Goal: Answer question/provide support: Share knowledge or assist other users

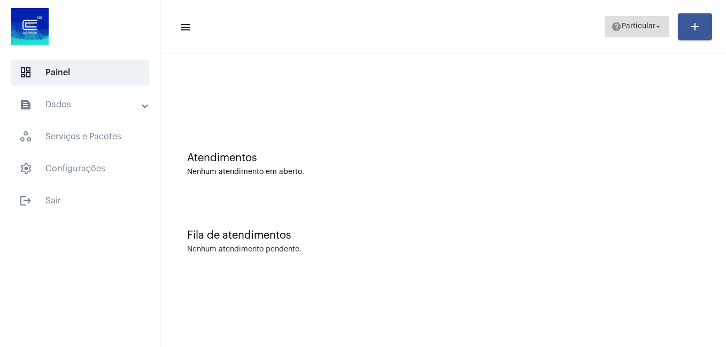
click at [637, 23] on span "Particular" at bounding box center [638, 26] width 34 height 7
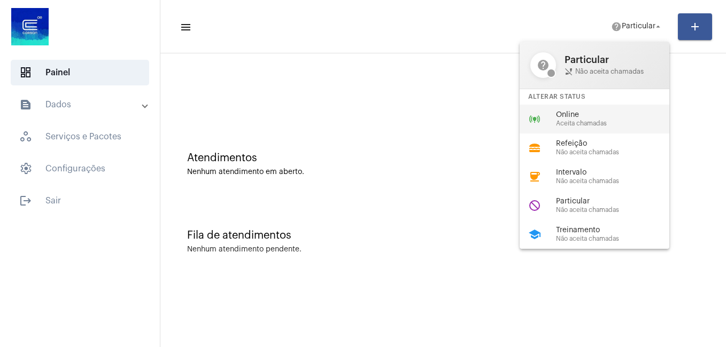
click at [569, 115] on span "Online" at bounding box center [617, 115] width 122 height 8
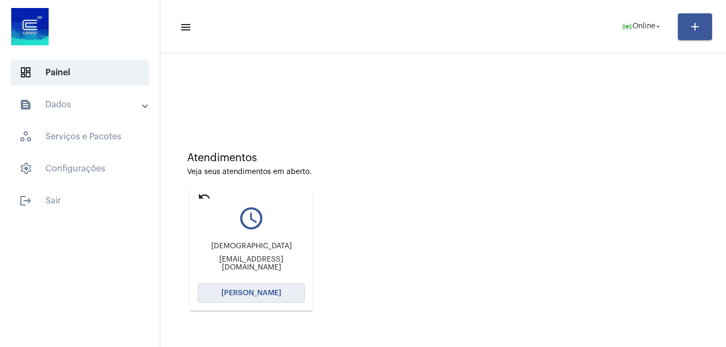
click at [255, 294] on span "[PERSON_NAME]" at bounding box center [251, 293] width 60 height 7
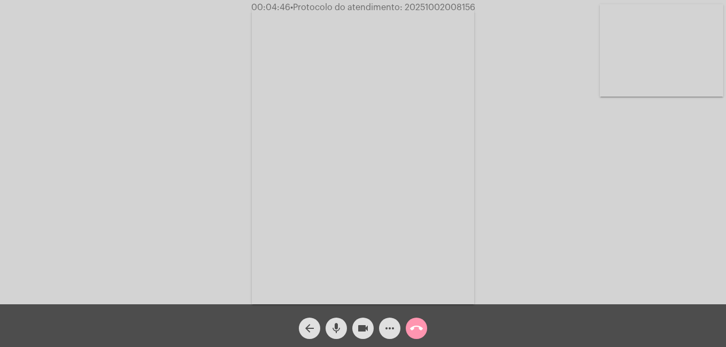
click at [331, 325] on mat-icon "mic" at bounding box center [336, 328] width 13 height 13
click at [367, 328] on mat-icon "videocam" at bounding box center [362, 328] width 13 height 13
click at [334, 323] on mat-icon "mic_off" at bounding box center [336, 328] width 13 height 13
click at [359, 332] on mat-icon "videocam_off" at bounding box center [362, 328] width 13 height 13
drag, startPoint x: 403, startPoint y: 8, endPoint x: 476, endPoint y: 10, distance: 72.7
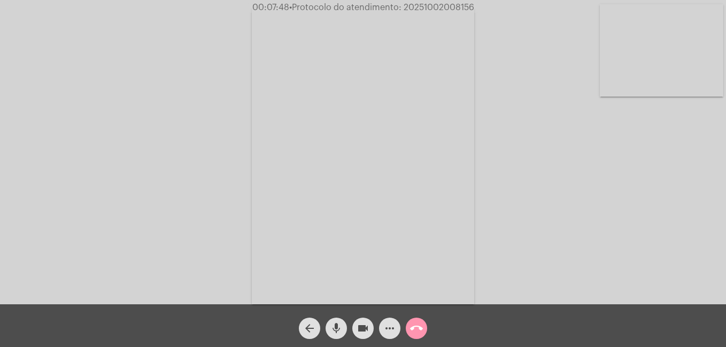
click at [476, 10] on span "00:07:48 • Protocolo do atendimento: 20251002008156" at bounding box center [363, 7] width 230 height 11
copy span "20251002008156"
click at [390, 330] on mat-icon "more_horiz" at bounding box center [389, 328] width 13 height 13
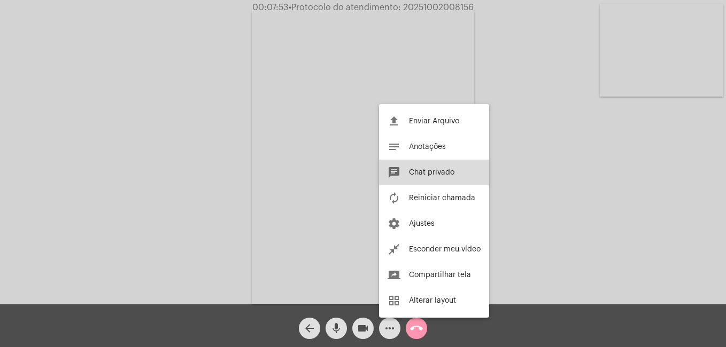
click at [430, 169] on span "Chat privado" at bounding box center [431, 172] width 45 height 7
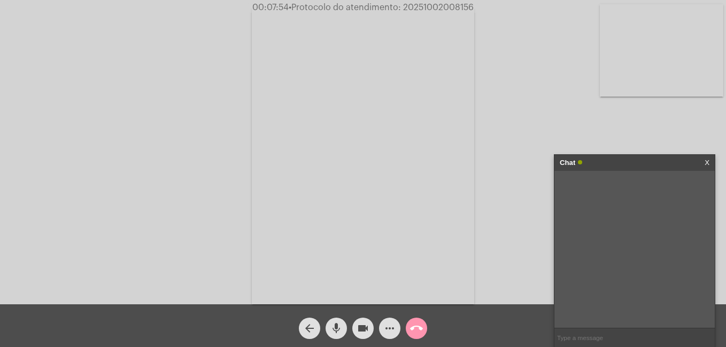
click at [586, 335] on input "text" at bounding box center [634, 338] width 160 height 19
paste input "20251002008156"
type input "20251002008156"
click at [524, 274] on div "Acessando Câmera e Microfone..." at bounding box center [363, 155] width 724 height 305
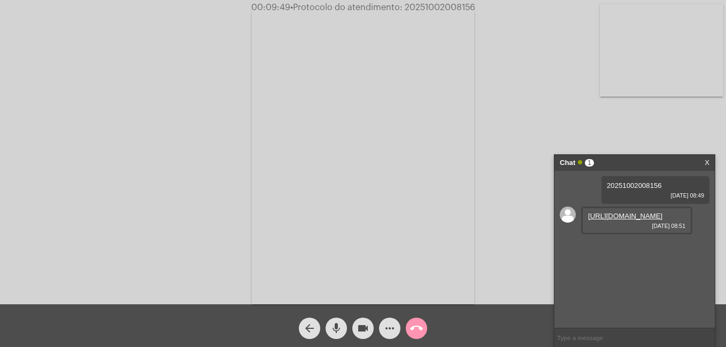
click at [616, 219] on link "[URL][DOMAIN_NAME]" at bounding box center [625, 216] width 74 height 8
click at [332, 332] on mat-icon "mic" at bounding box center [336, 328] width 13 height 13
click at [362, 330] on mat-icon "videocam" at bounding box center [362, 328] width 13 height 13
click at [359, 328] on mat-icon "videocam_off" at bounding box center [362, 328] width 13 height 13
click at [338, 332] on mat-icon "mic_off" at bounding box center [336, 328] width 13 height 13
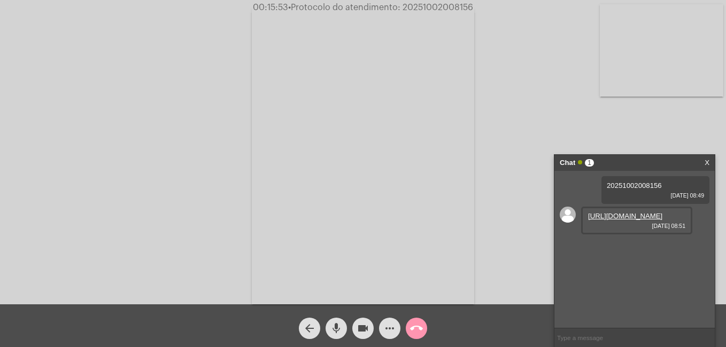
click at [490, 239] on div "Acessando Câmera e Microfone..." at bounding box center [363, 155] width 724 height 305
click at [393, 332] on mat-icon "more_horiz" at bounding box center [389, 328] width 13 height 13
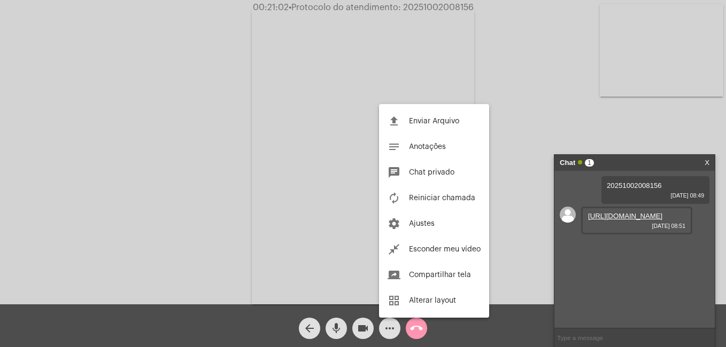
click at [418, 331] on div at bounding box center [363, 173] width 726 height 347
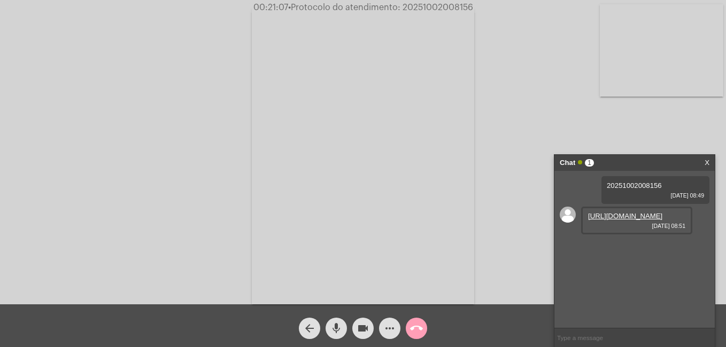
click at [418, 331] on mat-icon "call_end" at bounding box center [416, 328] width 13 height 13
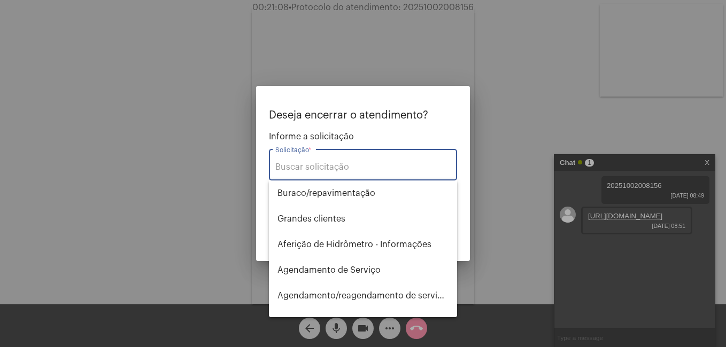
click at [300, 159] on div "Solicitação *" at bounding box center [362, 164] width 175 height 34
type input "i"
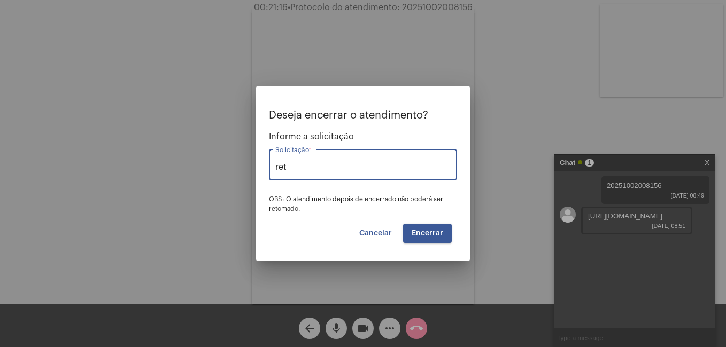
drag, startPoint x: 304, startPoint y: 168, endPoint x: 258, endPoint y: 170, distance: 45.5
click at [258, 170] on mat-dialog-container "Deseja encerrar o atendimento? Informe a solicitação ret Solicitação * OBS: O a…" at bounding box center [363, 174] width 214 height 176
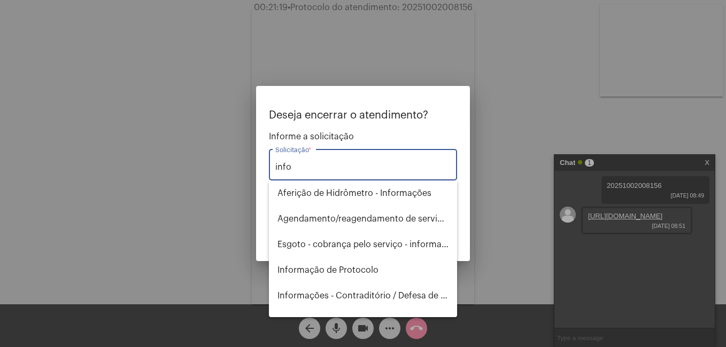
drag, startPoint x: 290, startPoint y: 168, endPoint x: 235, endPoint y: 168, distance: 55.0
click at [235, 168] on div "Deseja encerrar o atendimento? Informe a solicitação info Solicitação * OBS: O …" at bounding box center [363, 173] width 726 height 347
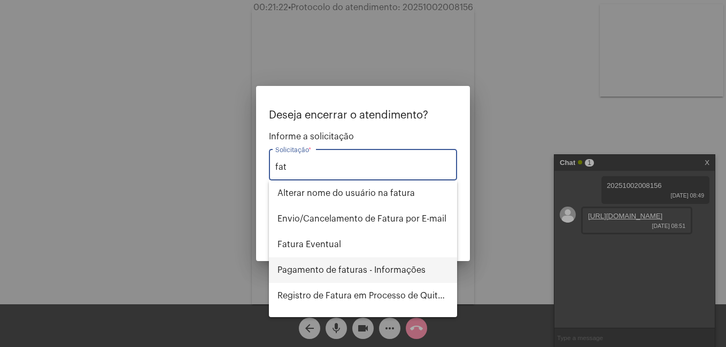
click at [299, 271] on span "Pagamento de faturas - Informações" at bounding box center [362, 271] width 171 height 26
type input "Pagamento de faturas - Informações"
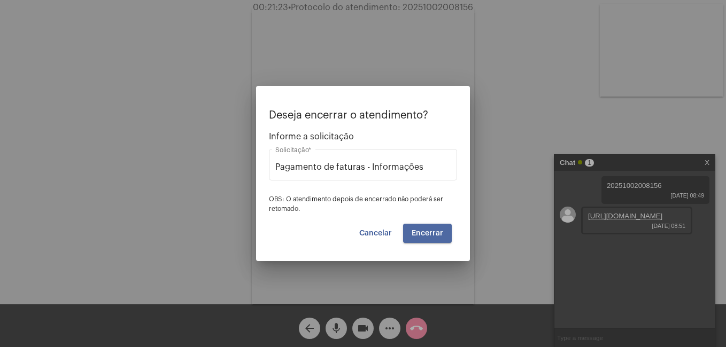
click at [430, 229] on button "Encerrar" at bounding box center [427, 233] width 49 height 19
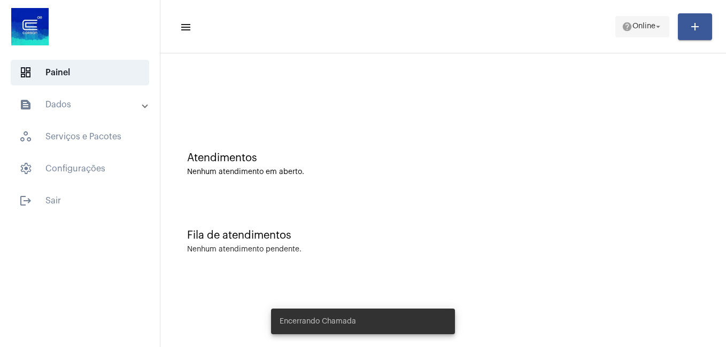
click at [651, 23] on span "Online" at bounding box center [643, 26] width 23 height 7
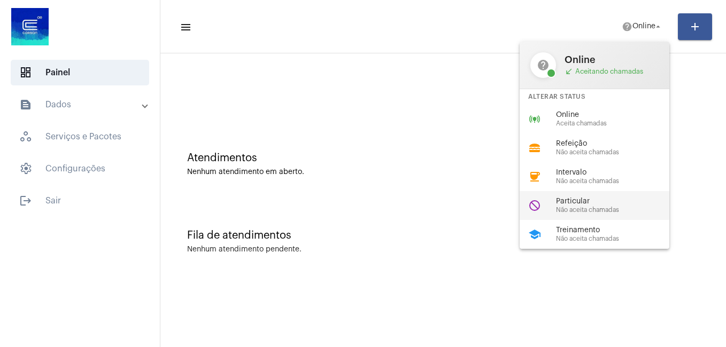
click at [594, 201] on span "Particular" at bounding box center [617, 202] width 122 height 8
